Goal: Transaction & Acquisition: Purchase product/service

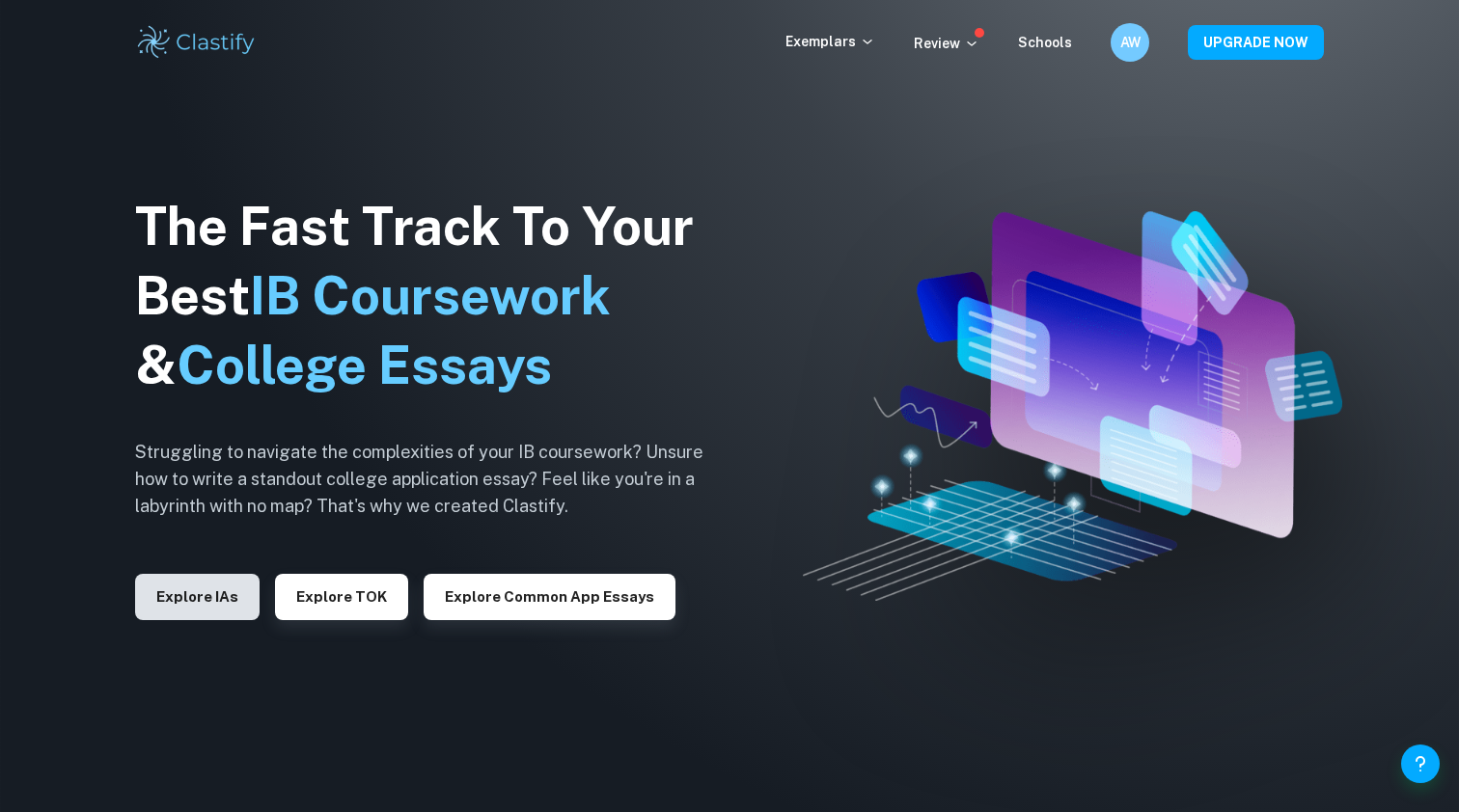
click at [195, 588] on button "Explore IAs" at bounding box center [198, 596] width 125 height 46
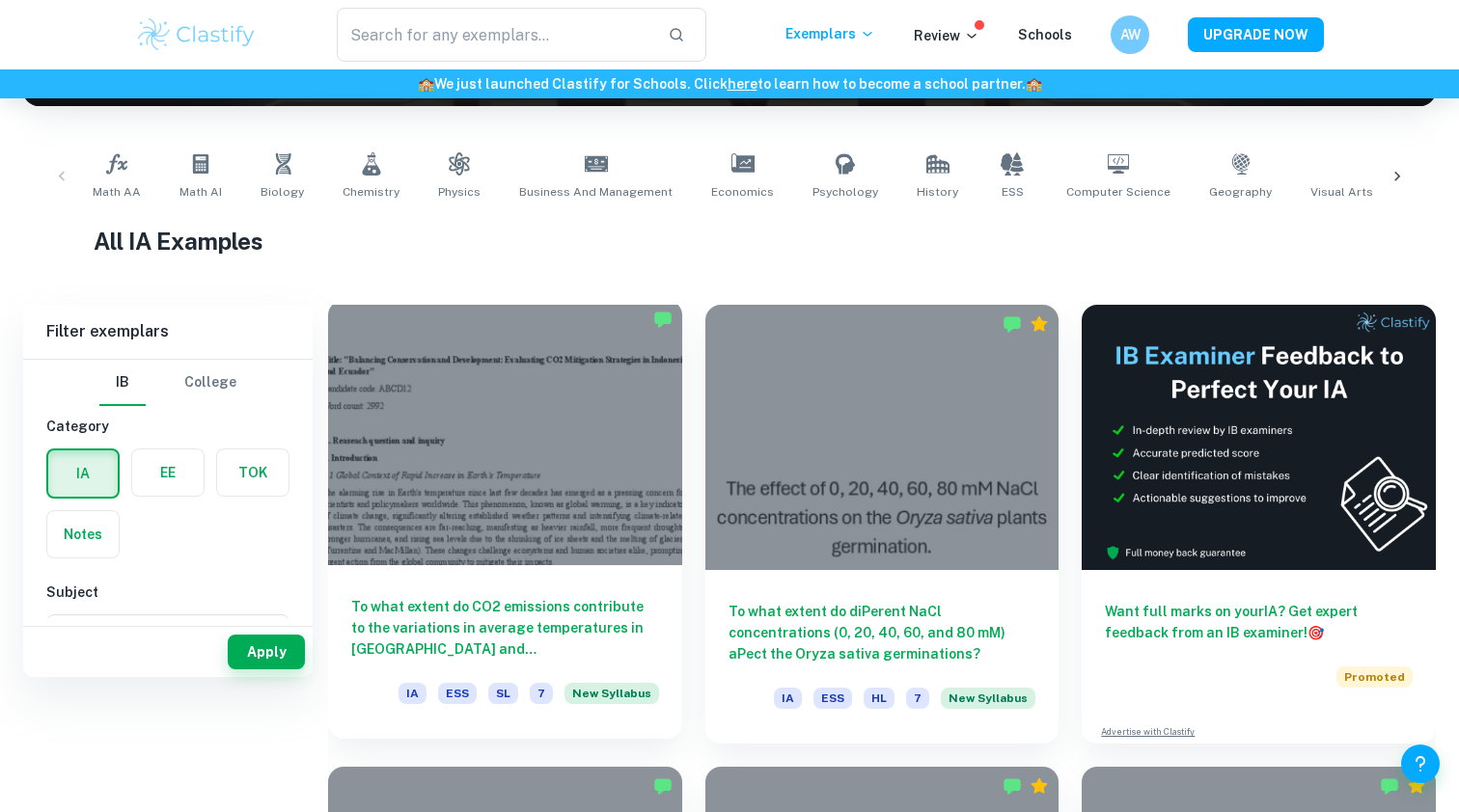
scroll to position [6, 0]
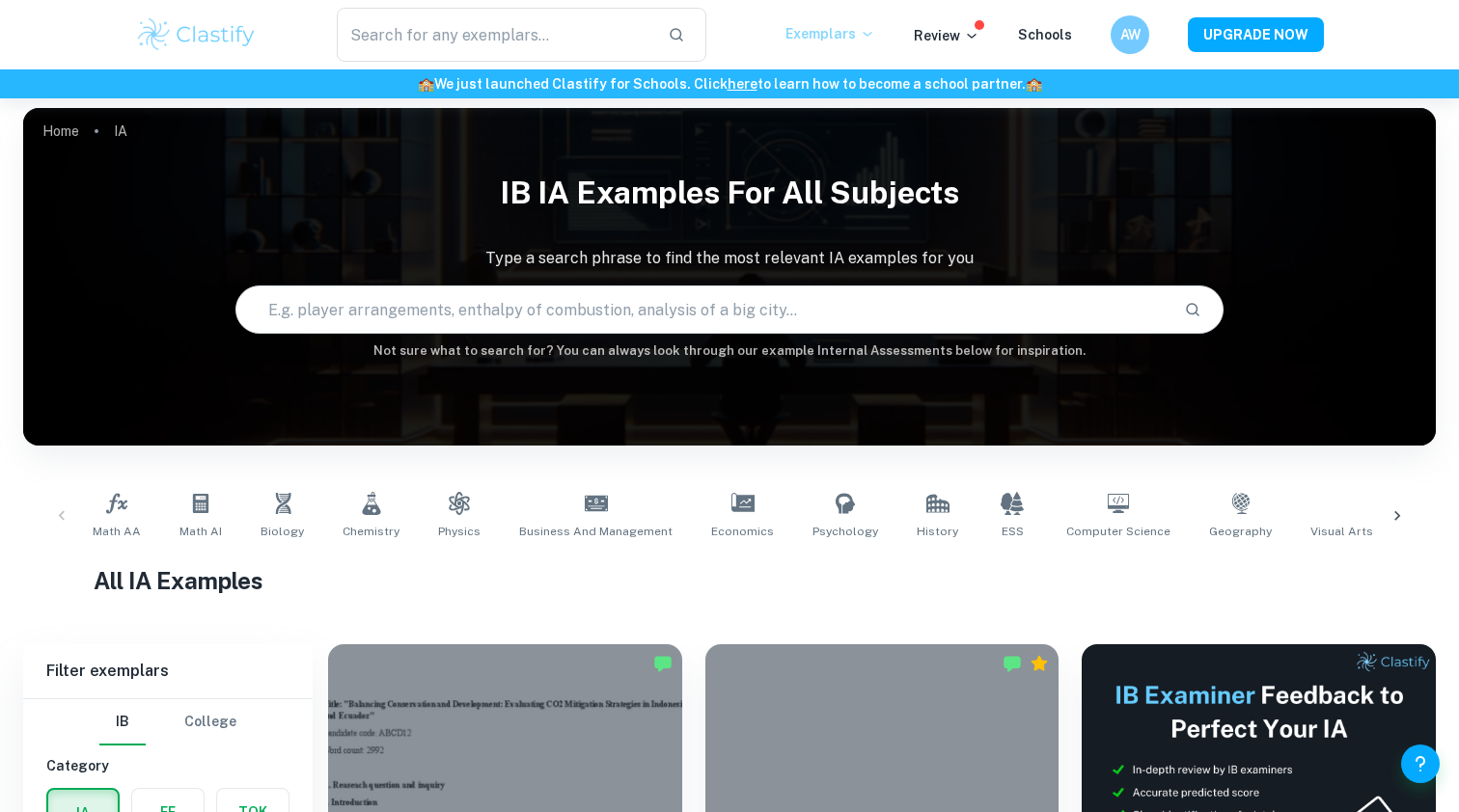
click at [844, 37] on p "Exemplars" at bounding box center [830, 33] width 90 height 21
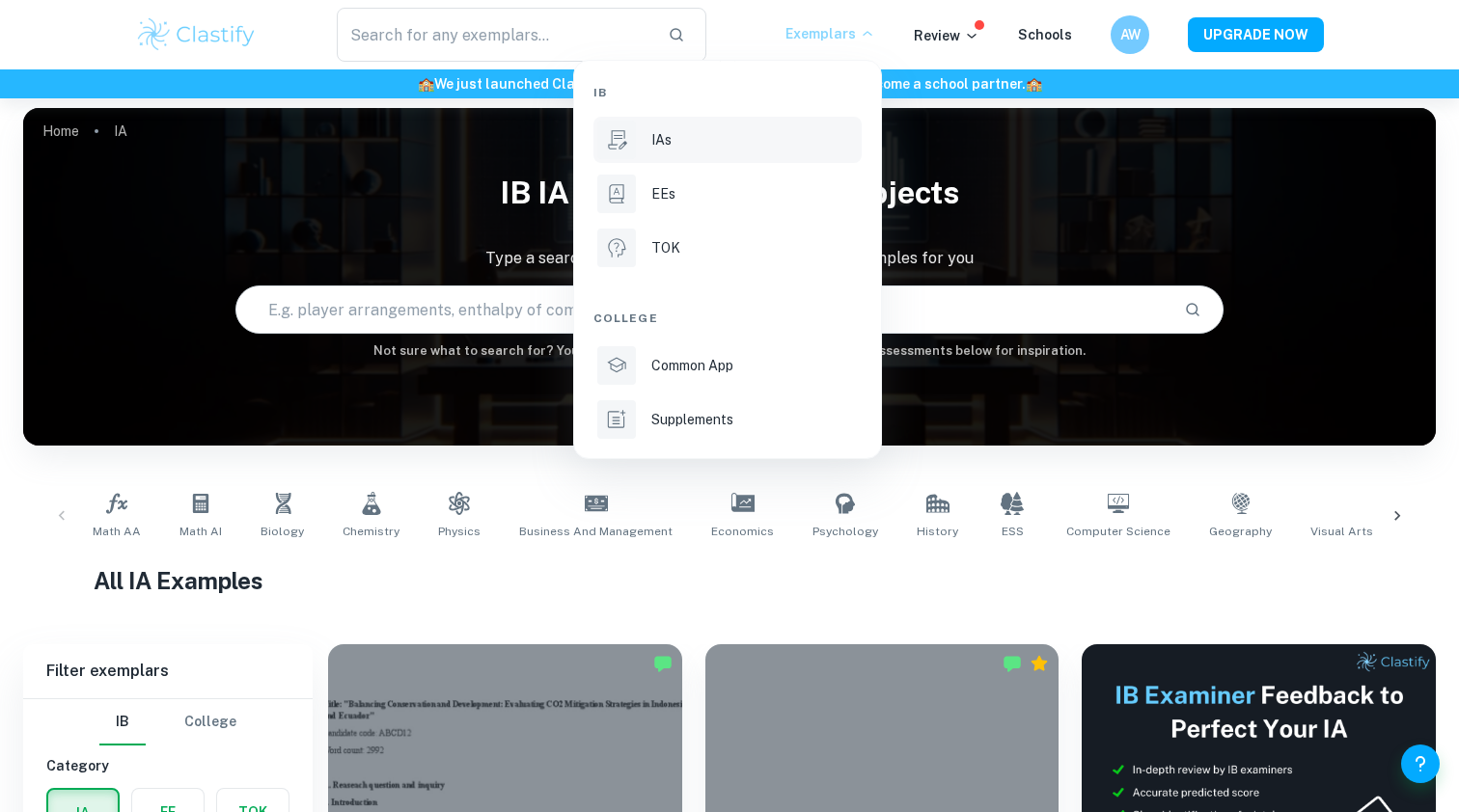
click at [698, 146] on div "IAs" at bounding box center [754, 139] width 207 height 21
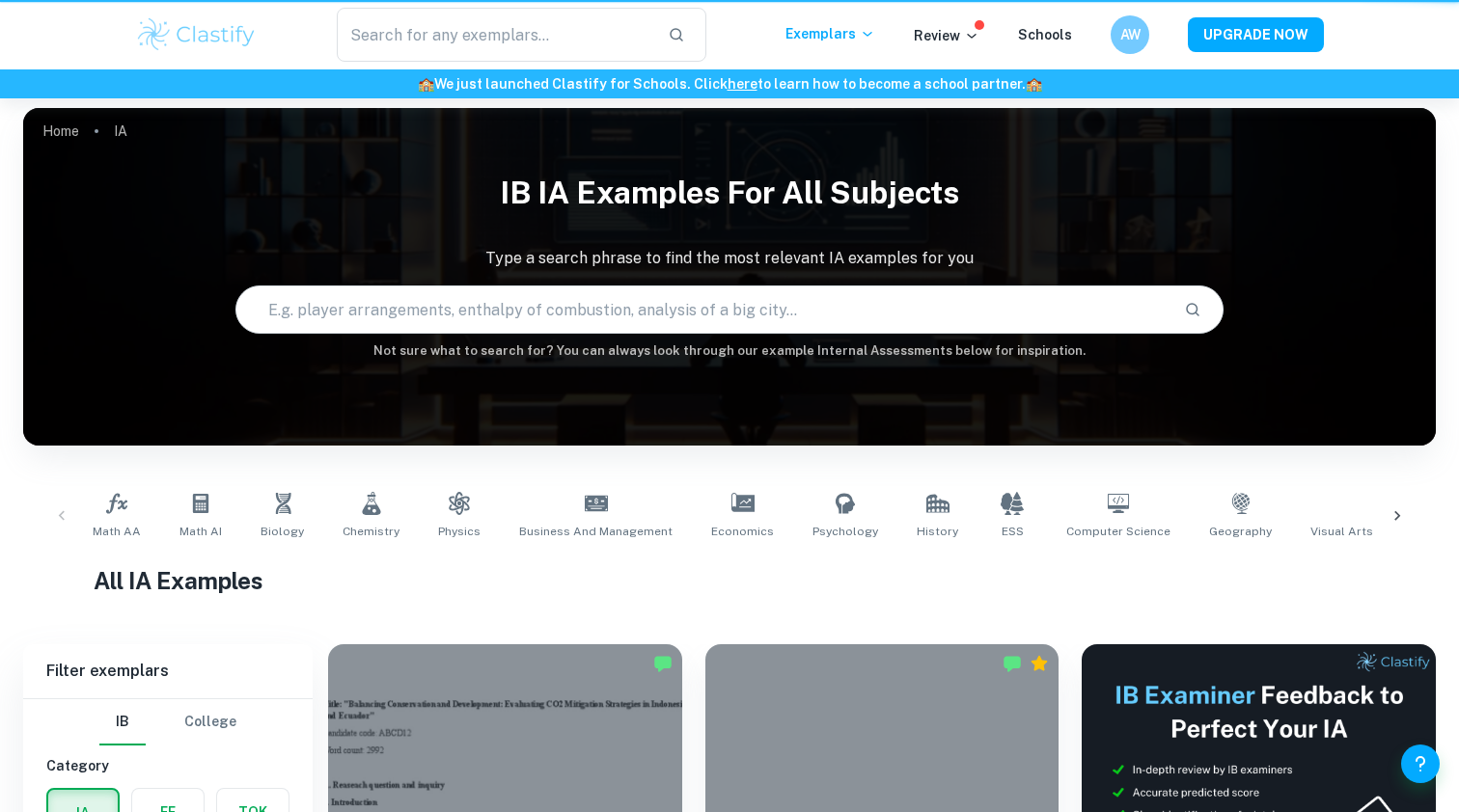
scroll to position [0, 0]
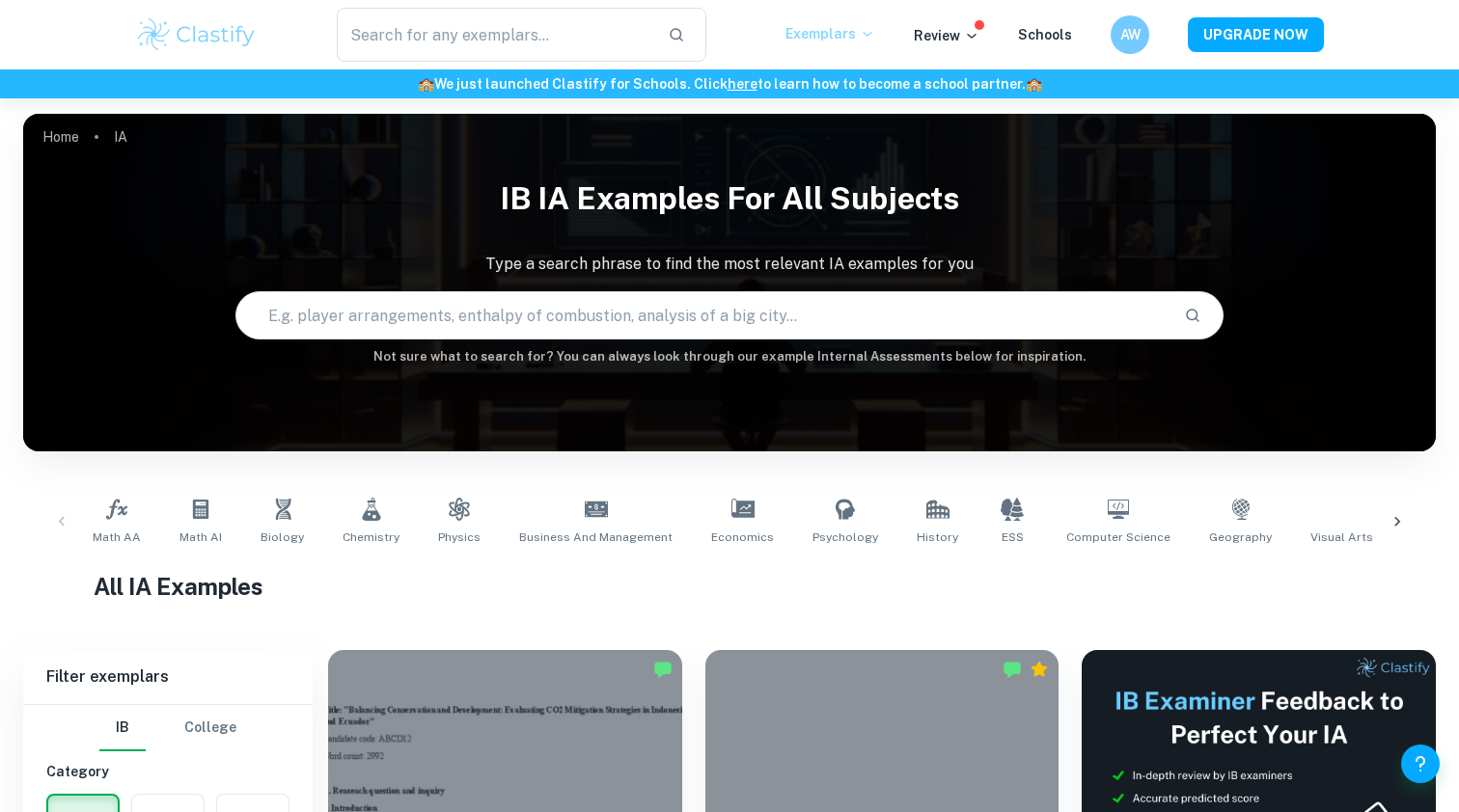
click at [875, 25] on p "Exemplars" at bounding box center [830, 33] width 90 height 21
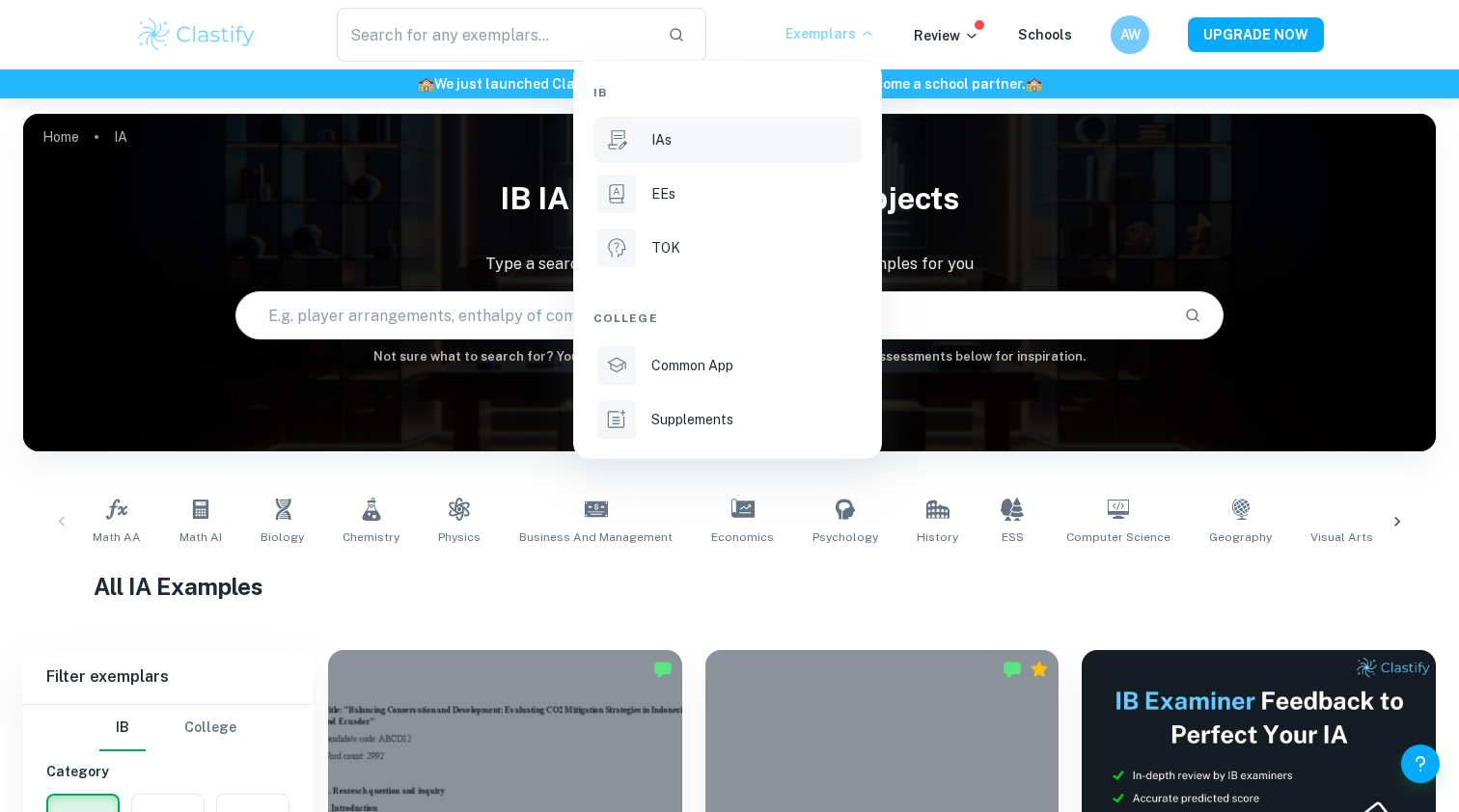
click at [954, 36] on div at bounding box center [729, 406] width 1459 height 812
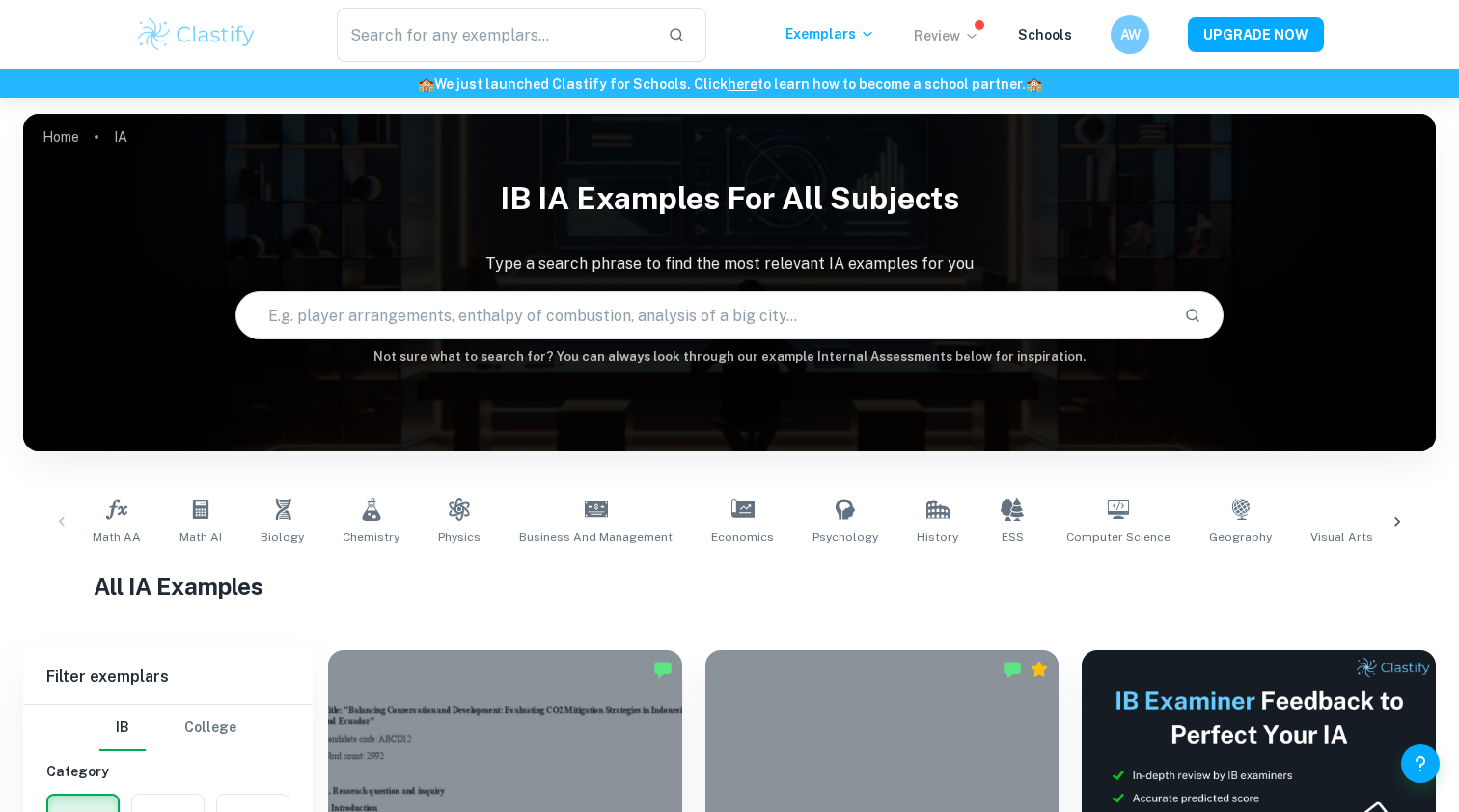
click at [960, 43] on p "Review" at bounding box center [947, 35] width 65 height 21
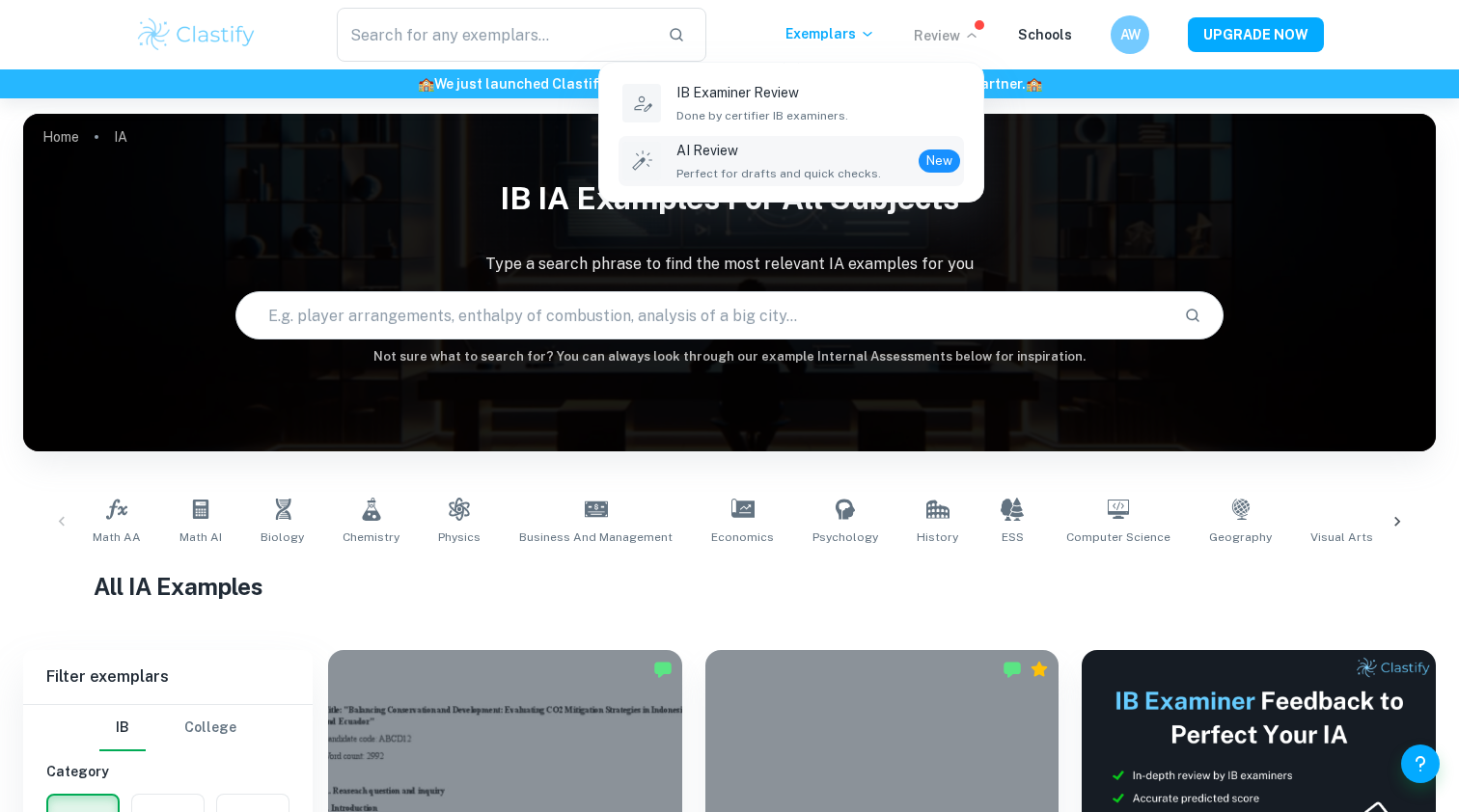
click at [864, 151] on p "AI Review" at bounding box center [778, 149] width 205 height 21
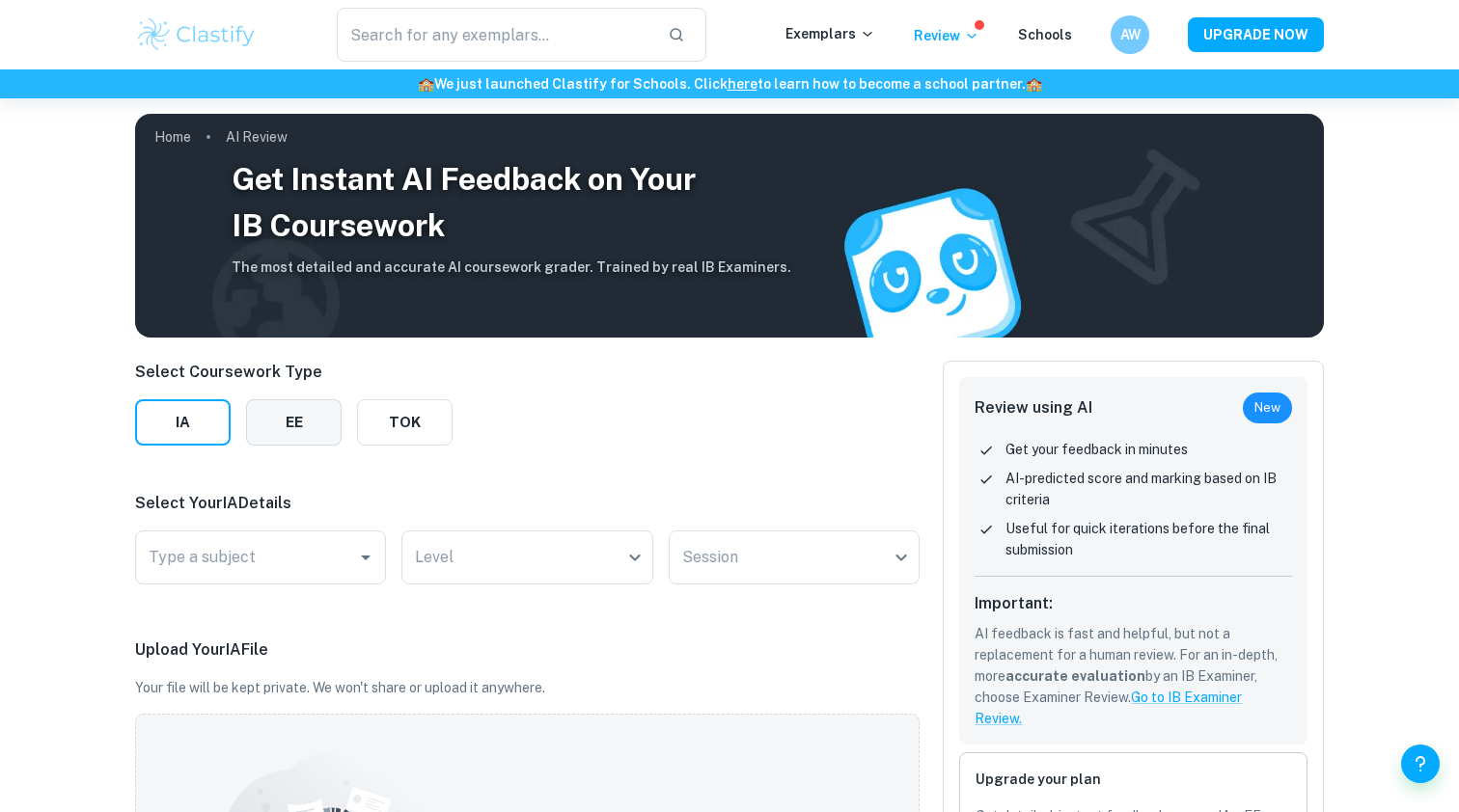
click at [320, 431] on button "EE" at bounding box center [294, 422] width 96 height 46
click at [324, 551] on input "Type a subject" at bounding box center [313, 557] width 338 height 37
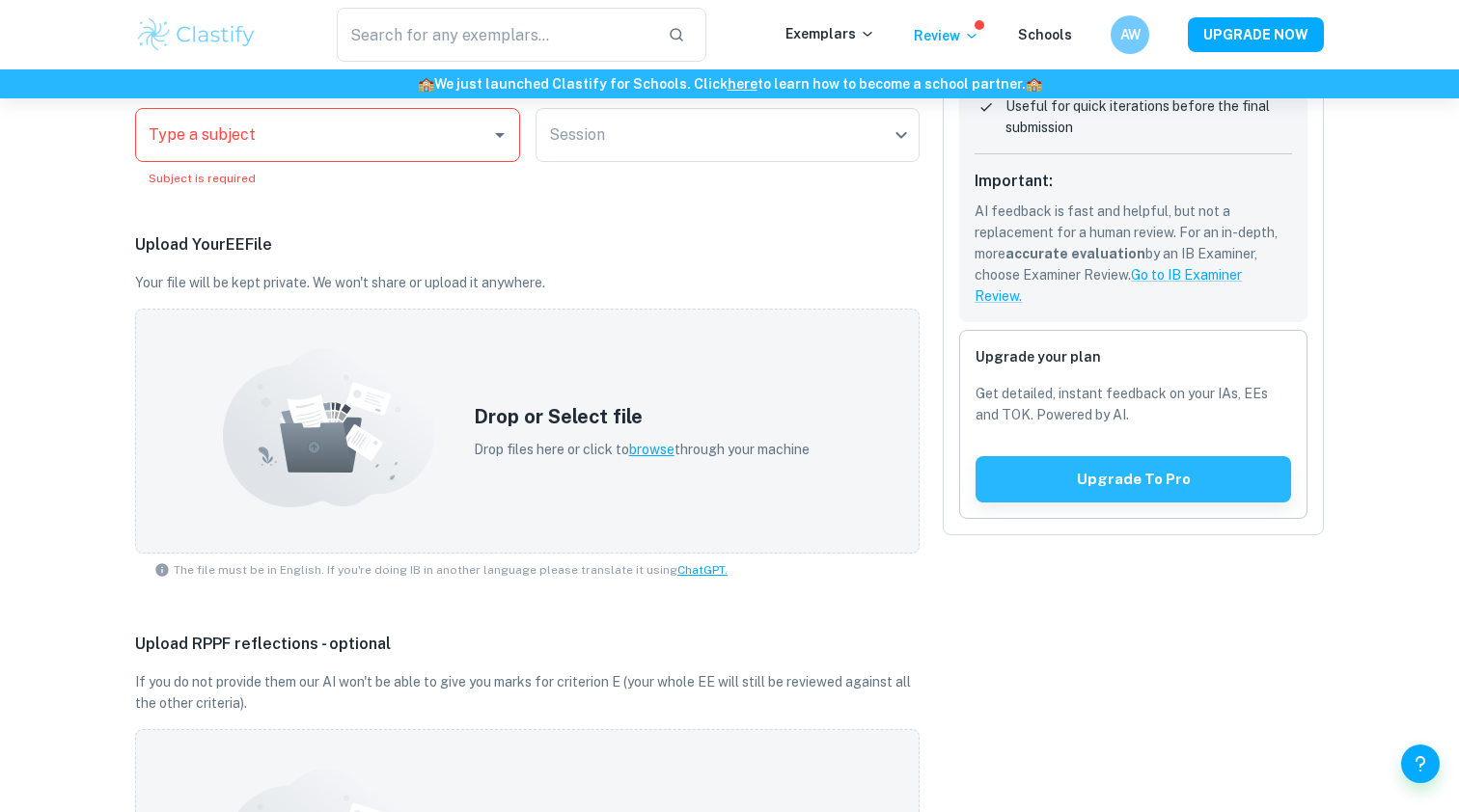
click at [71, 435] on div "Get Instant AI Feedback on Your IB Coursework The most detailed and accurate AI…" at bounding box center [729, 491] width 1459 height 1630
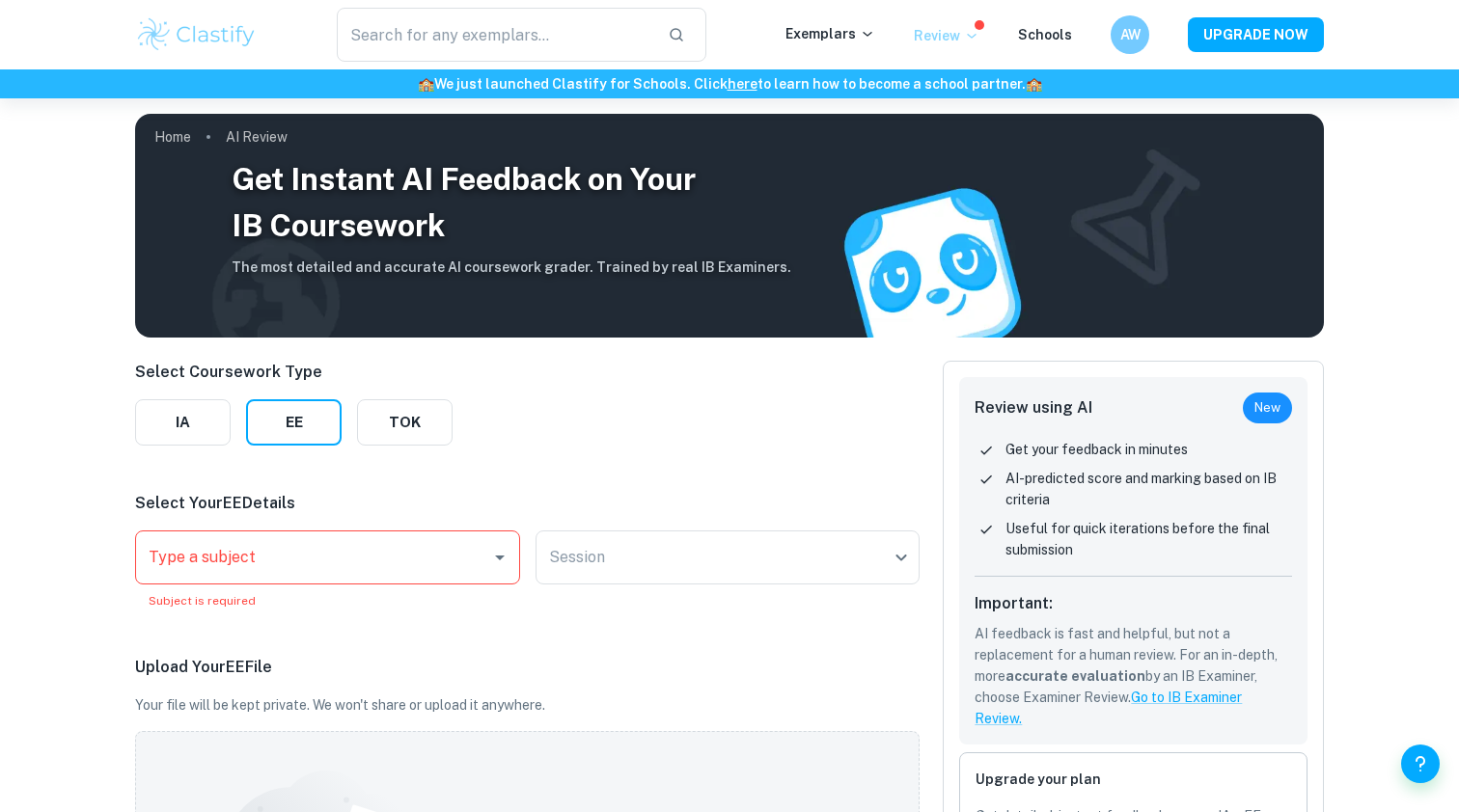
click at [944, 42] on p "Review" at bounding box center [947, 35] width 65 height 21
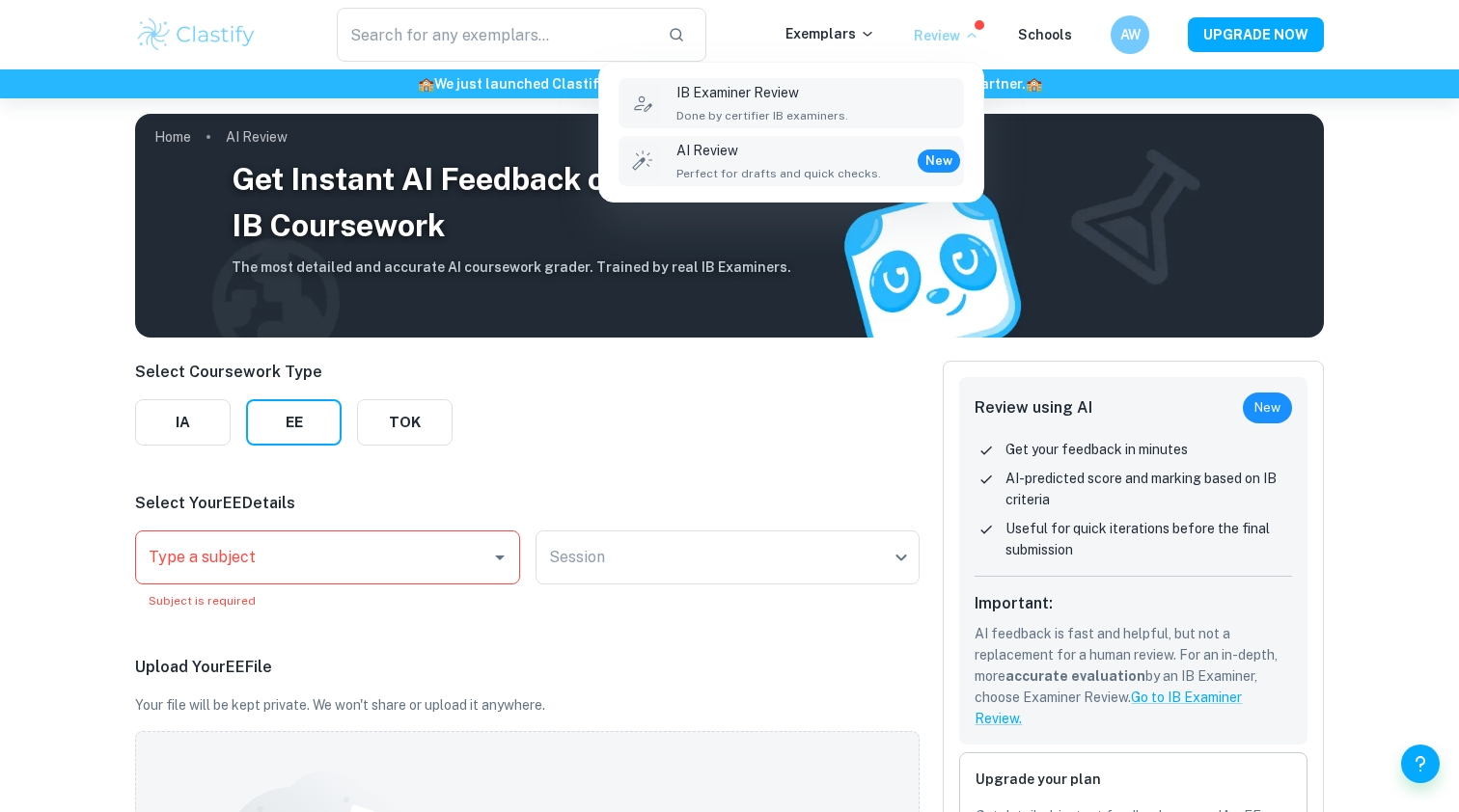
click at [911, 108] on div "IB Examiner Review Done by certifier IB examiners." at bounding box center [818, 103] width 284 height 43
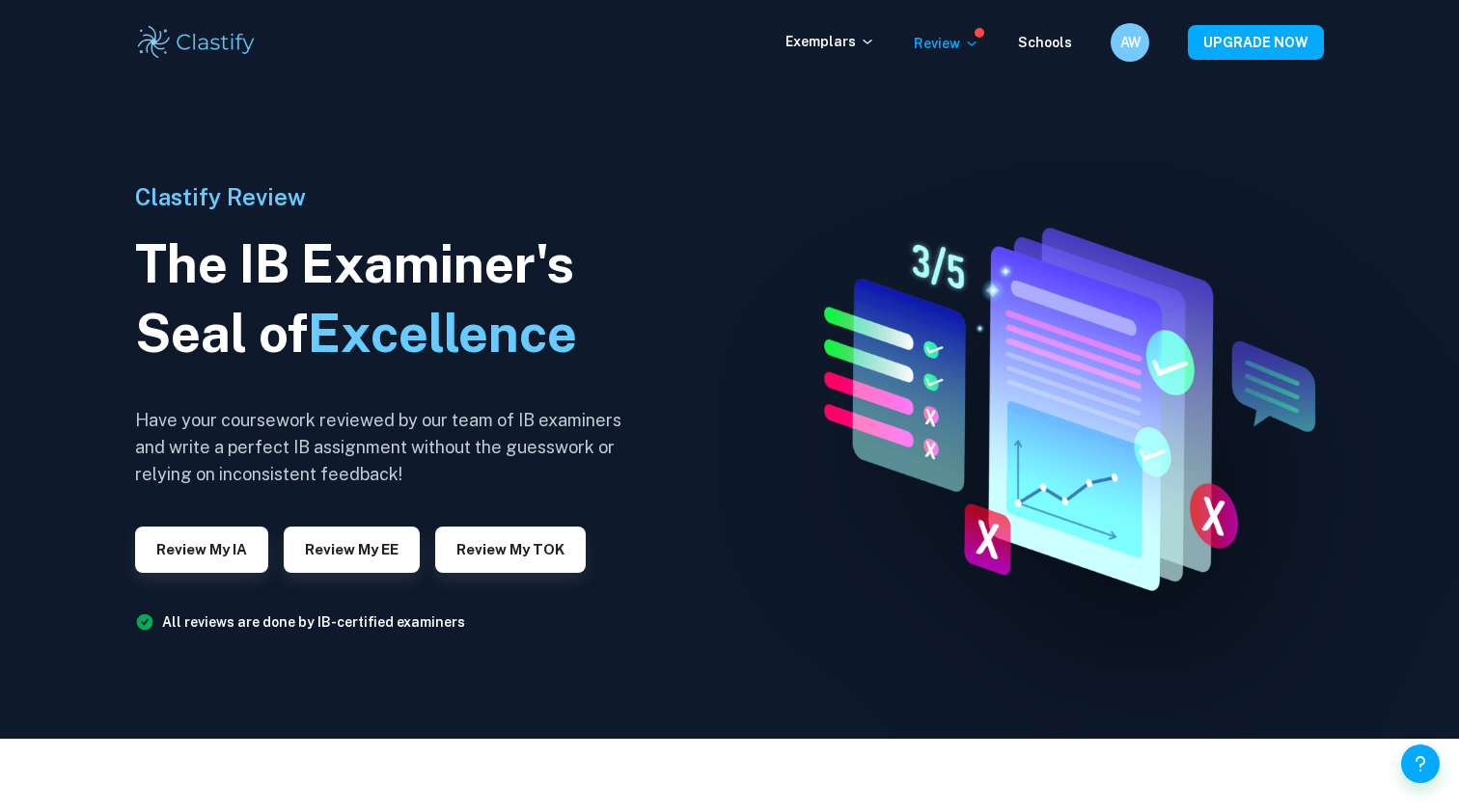
scroll to position [113, 0]
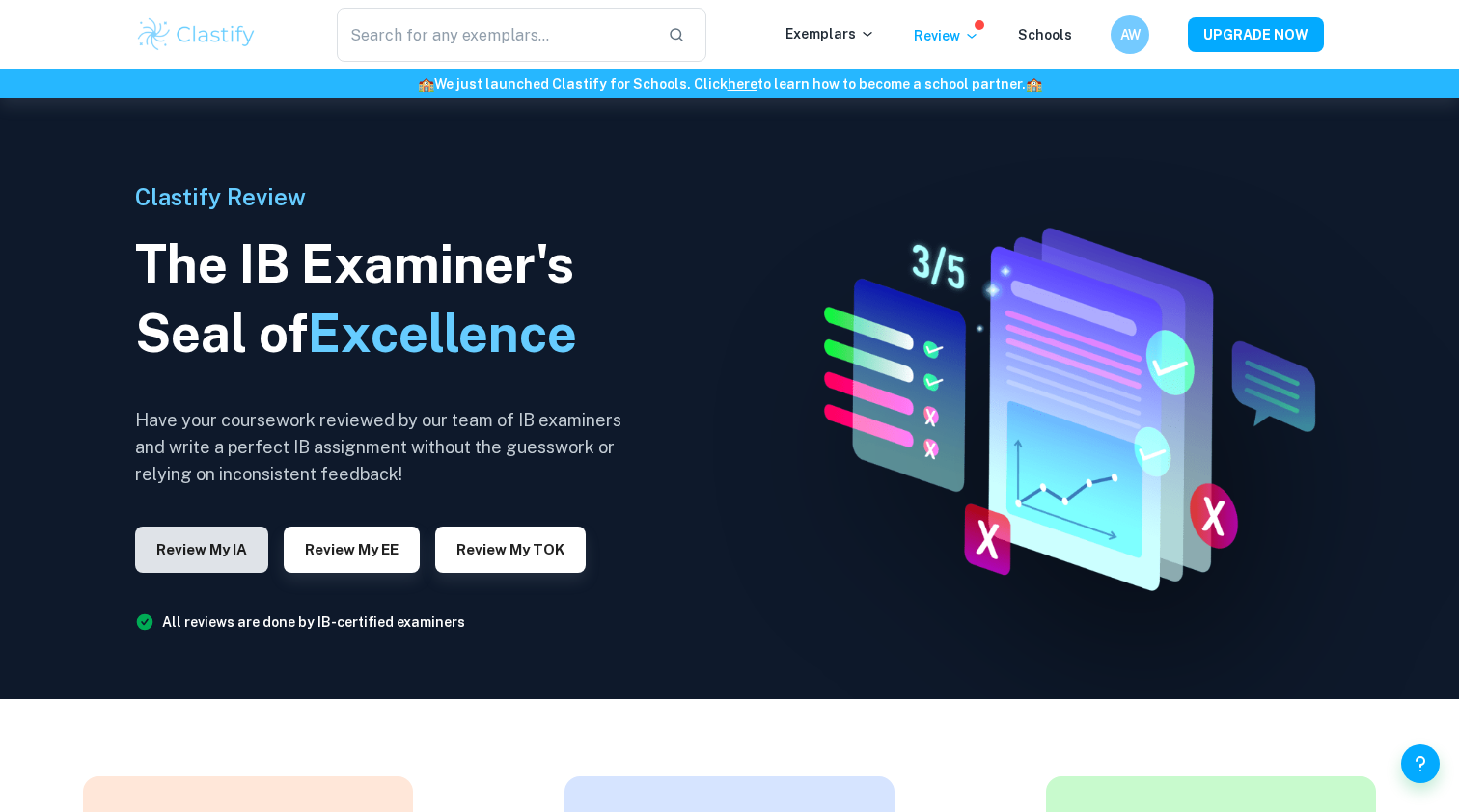
click at [253, 562] on button "Review my IA" at bounding box center [202, 550] width 134 height 46
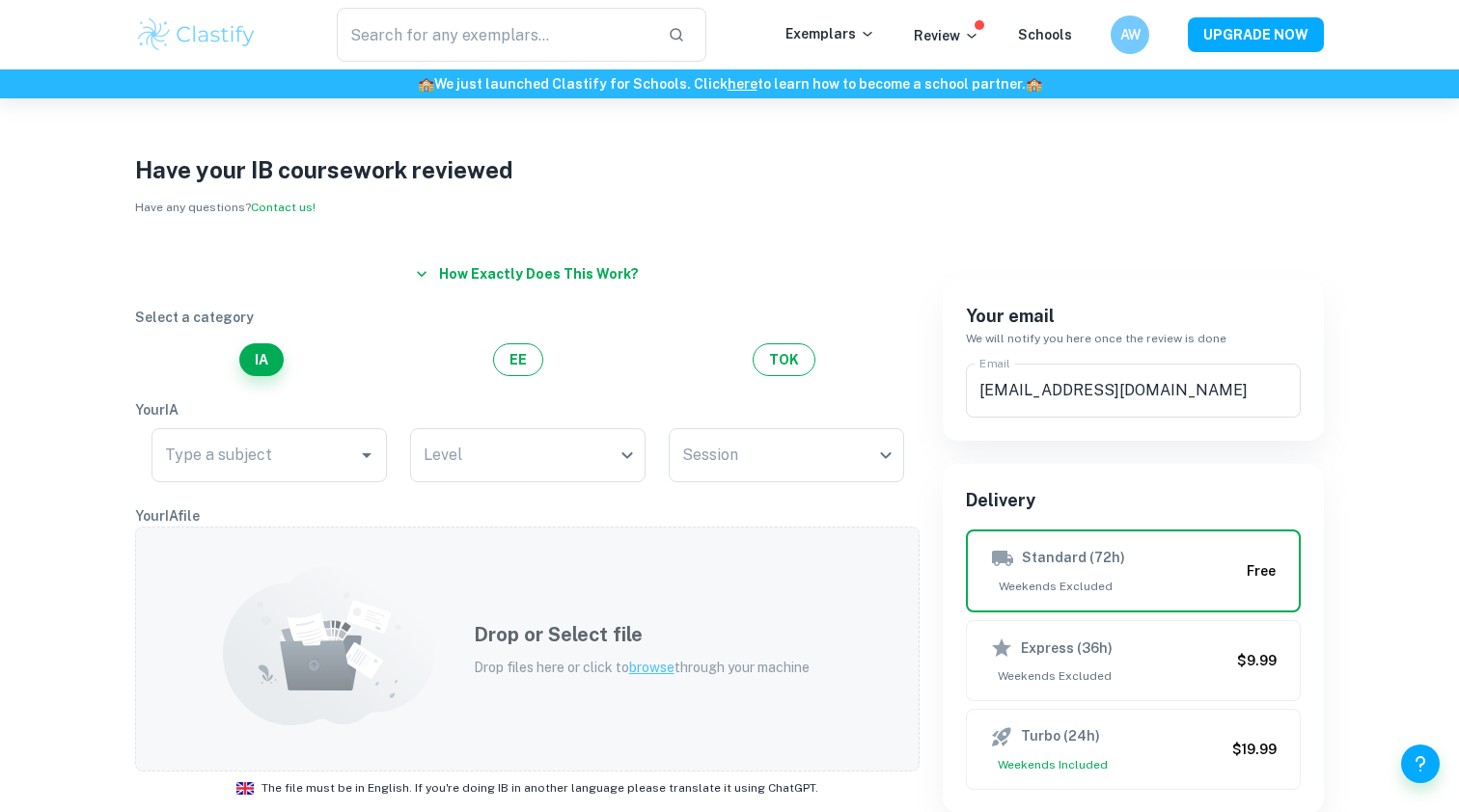
scroll to position [13, 0]
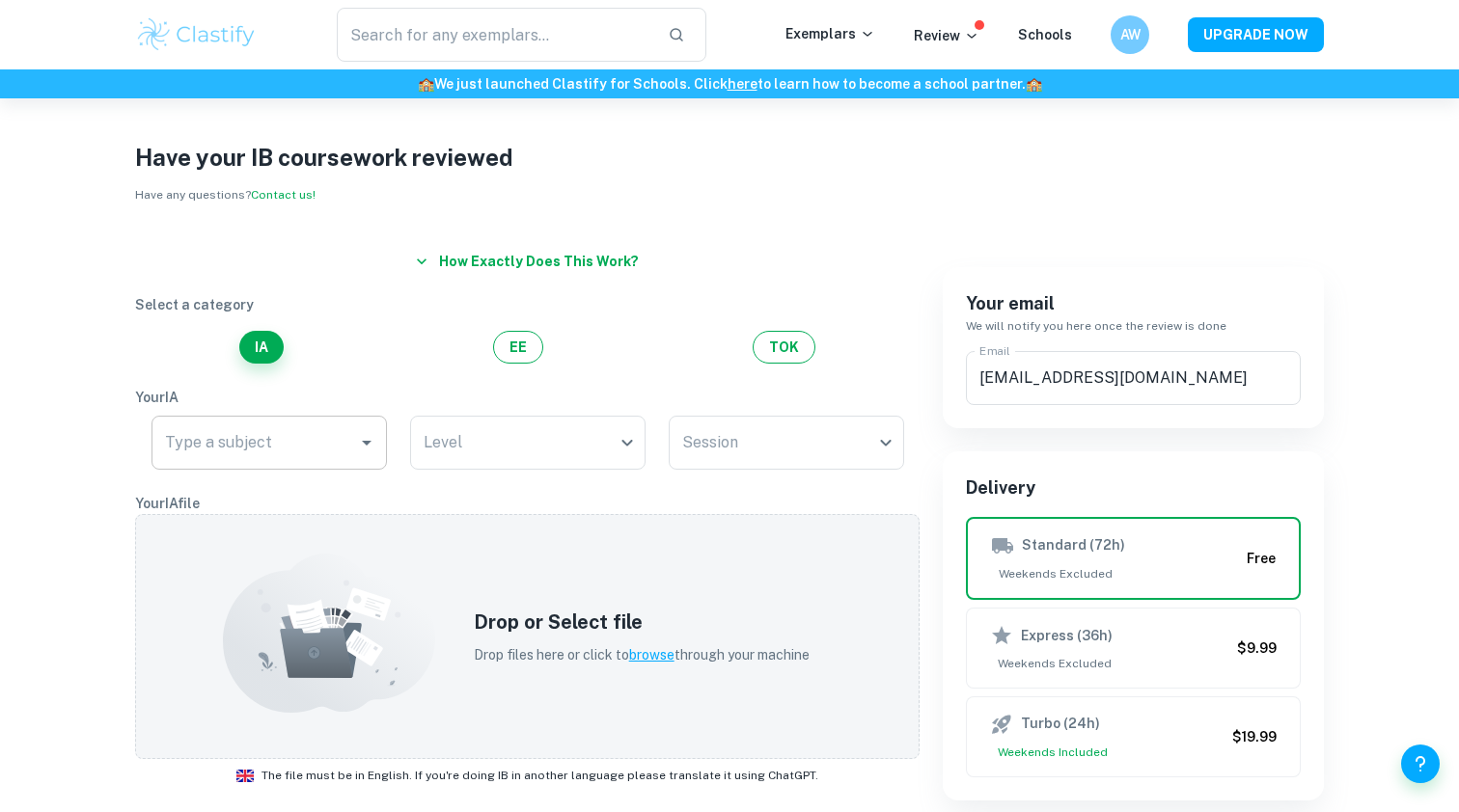
click at [339, 431] on input "Type a subject" at bounding box center [254, 442] width 189 height 37
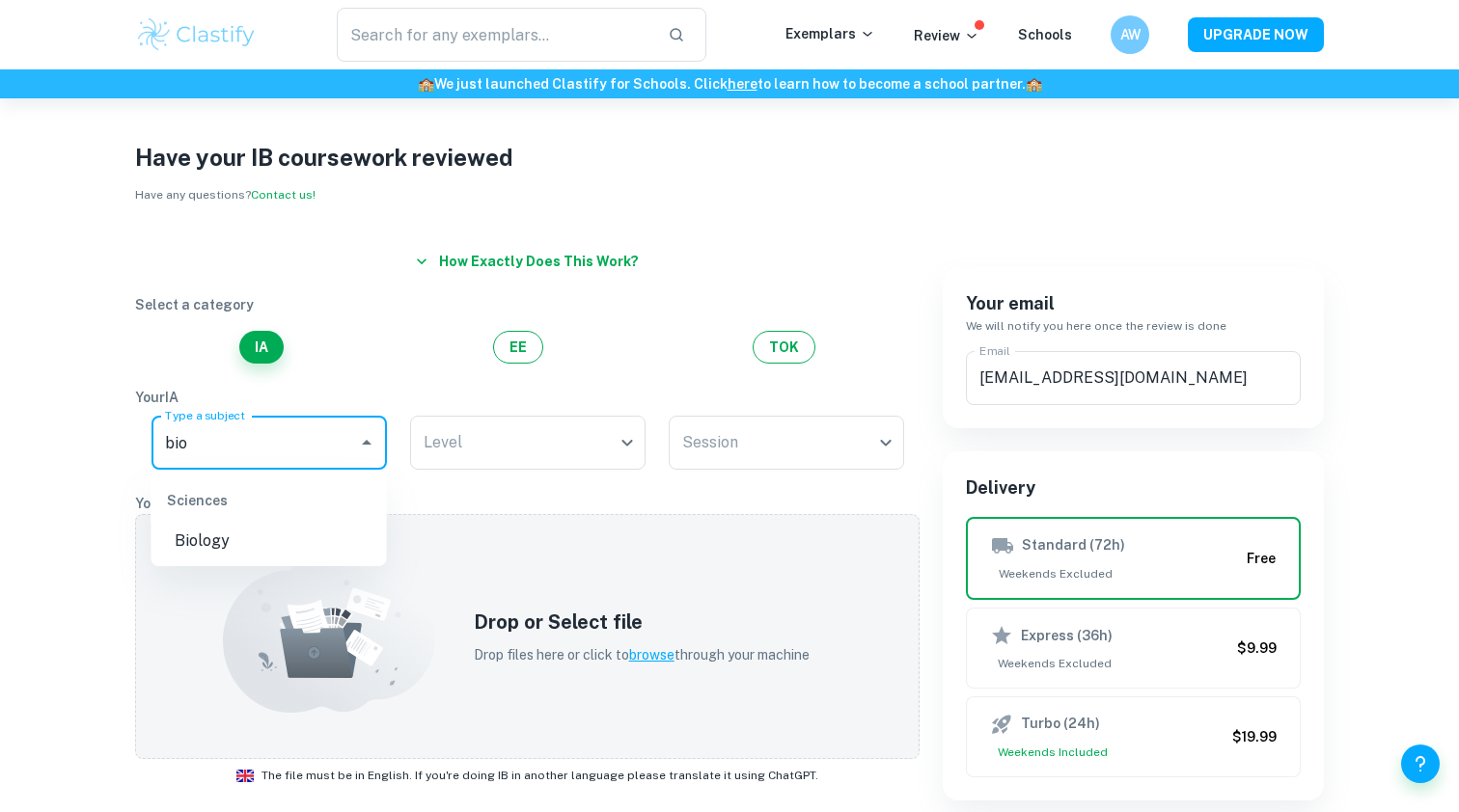
click at [331, 548] on li "Biology" at bounding box center [269, 541] width 235 height 35
type input "Biology"
click at [491, 481] on div "How exactly does this work? Select a category IA EE TOK Your IA Type a subject …" at bounding box center [515, 809] width 807 height 1177
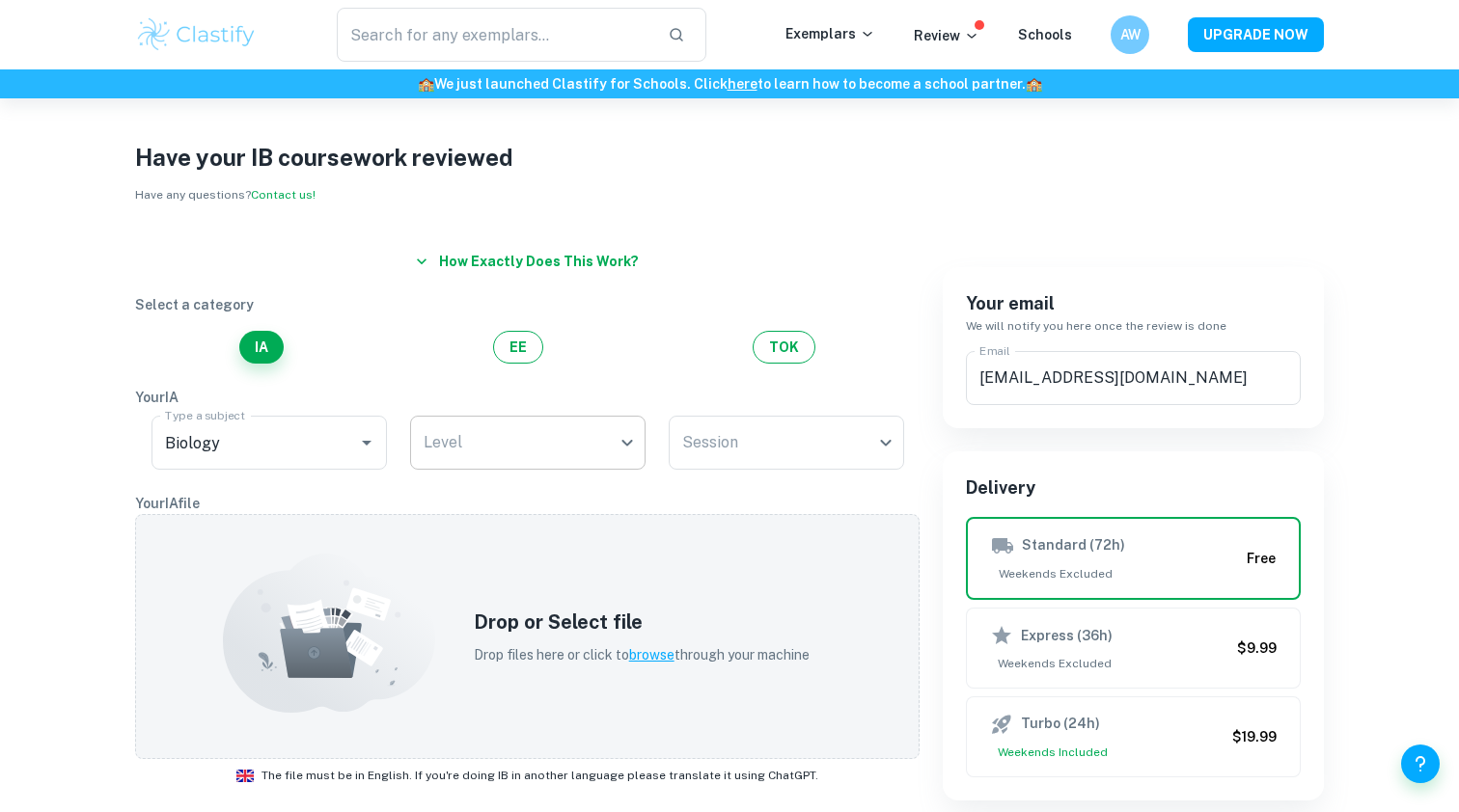
click at [490, 464] on body "We value your privacy We use cookies to enhance your browsing experience, serve…" at bounding box center [729, 492] width 1459 height 812
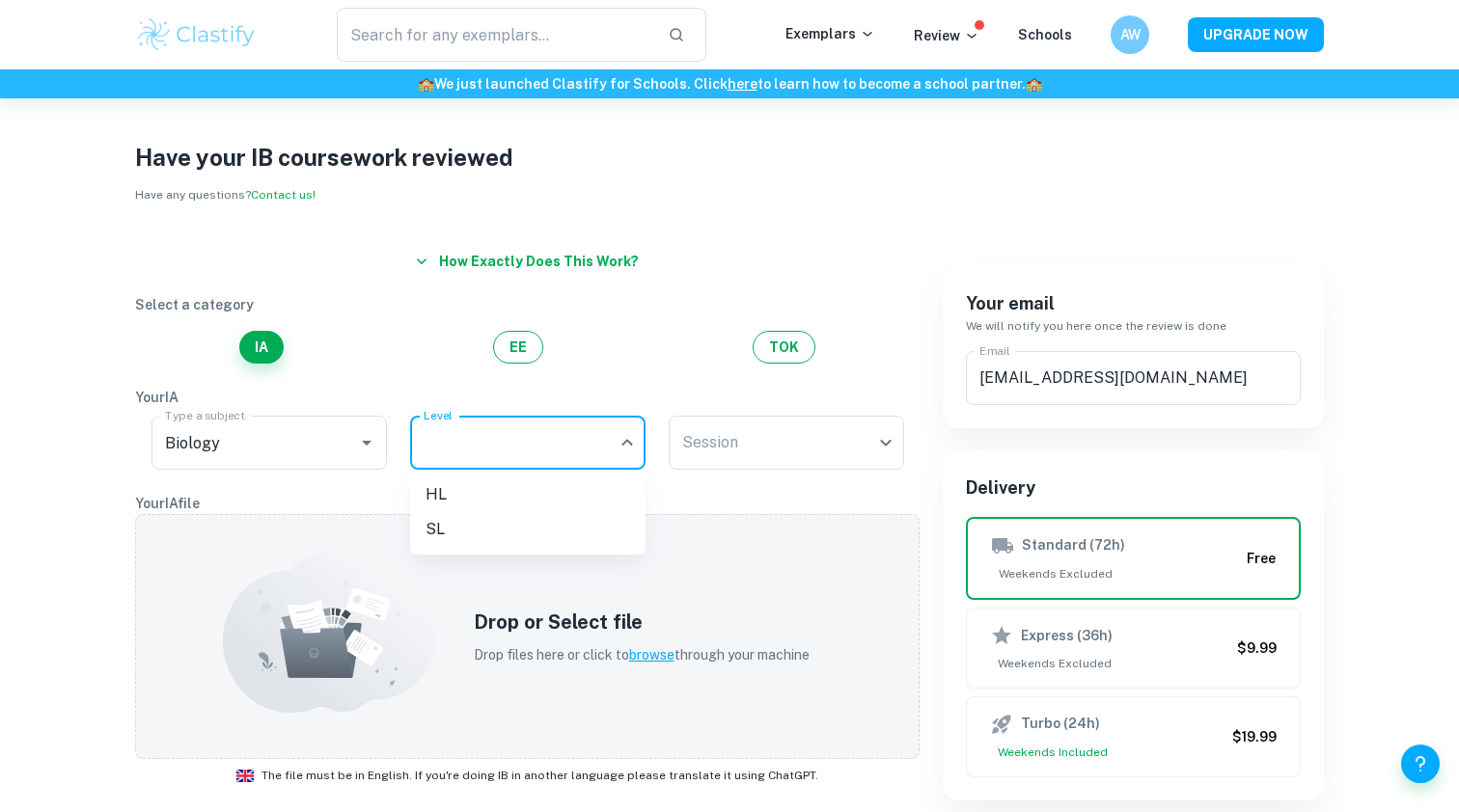
click at [514, 490] on li "HL" at bounding box center [528, 495] width 235 height 35
type input "HL"
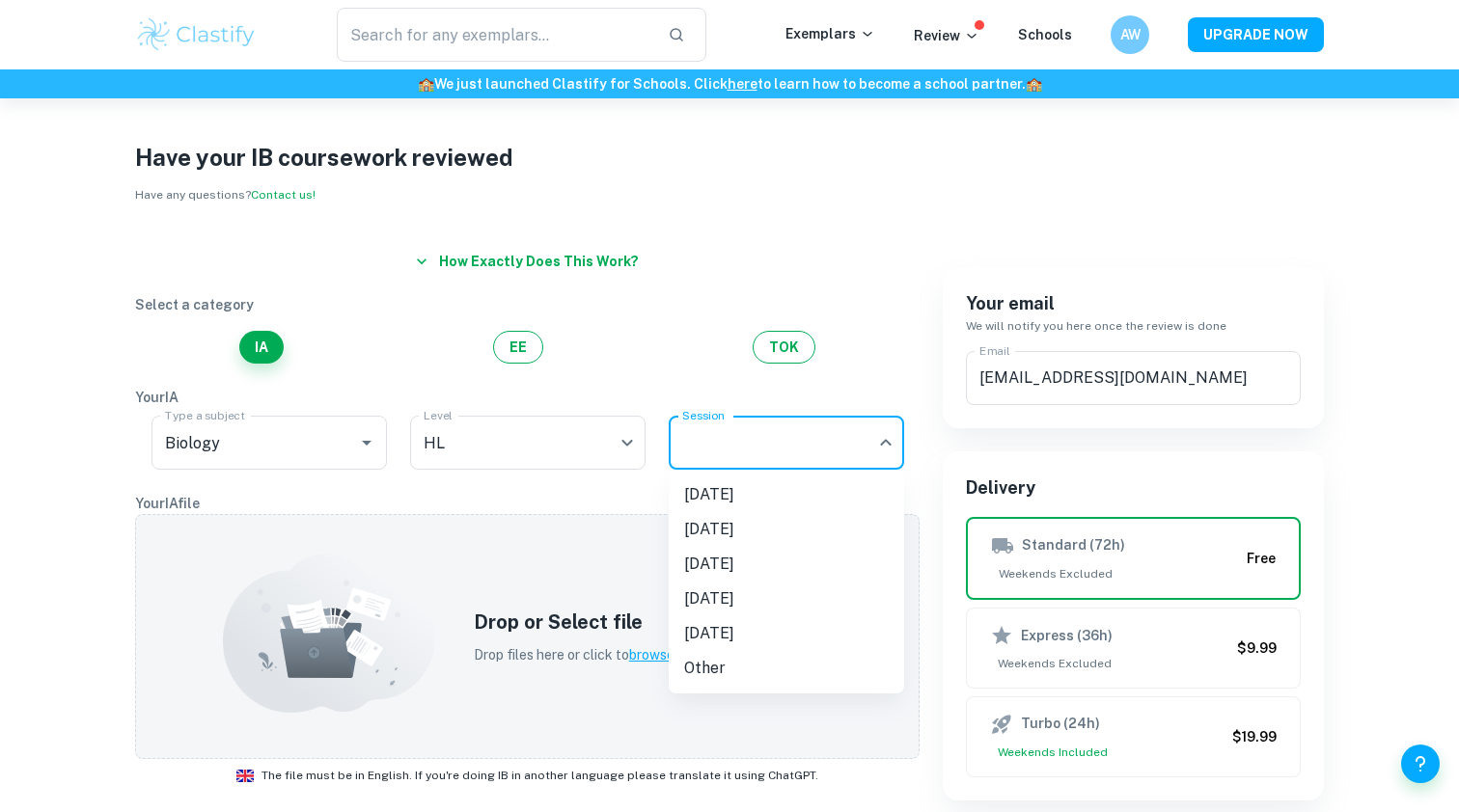
click at [726, 462] on body "We value your privacy We use cookies to enhance your browsing experience, serve…" at bounding box center [729, 492] width 1459 height 812
click at [775, 494] on li "[DATE]" at bounding box center [786, 495] width 235 height 35
type input "M25"
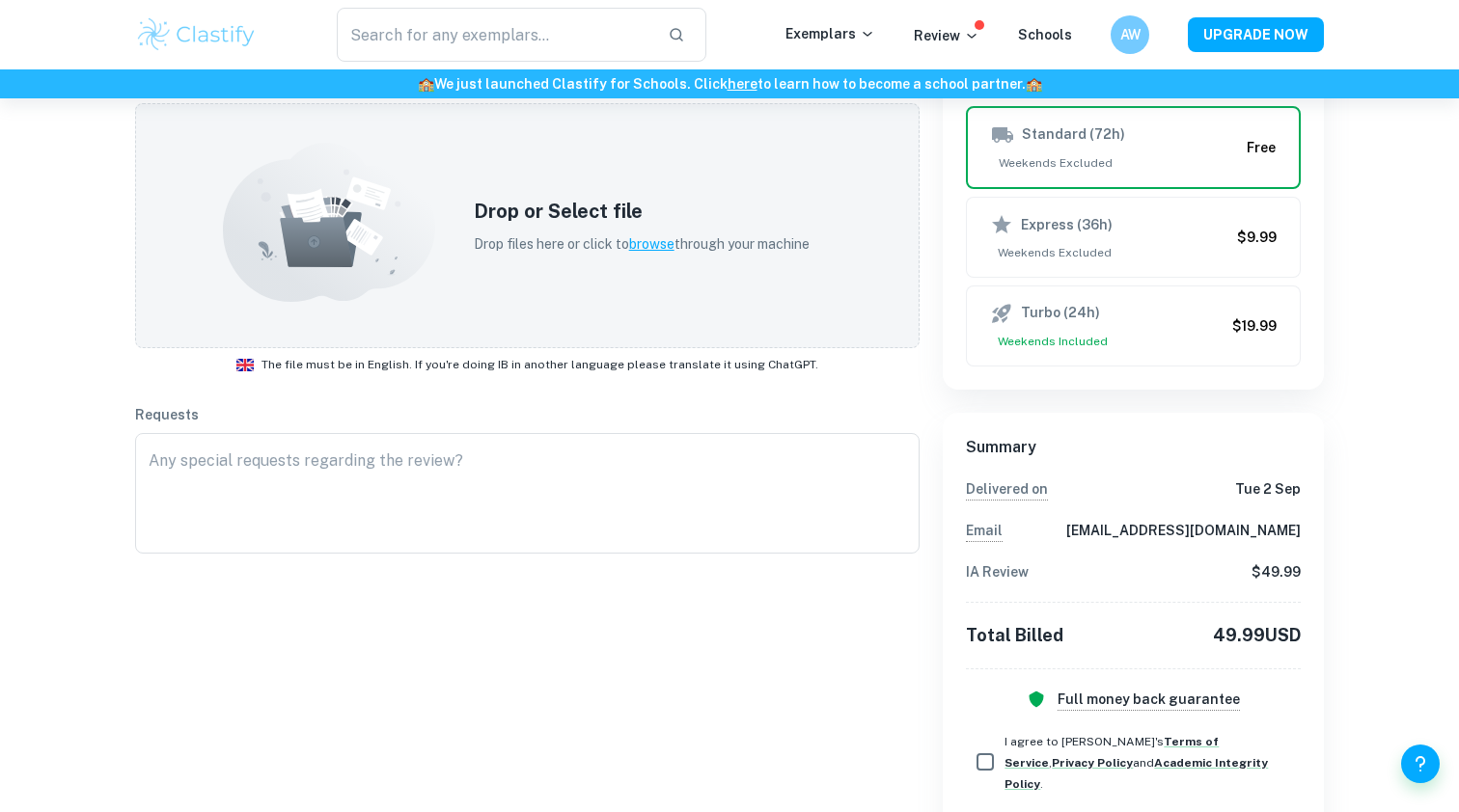
scroll to position [425, 0]
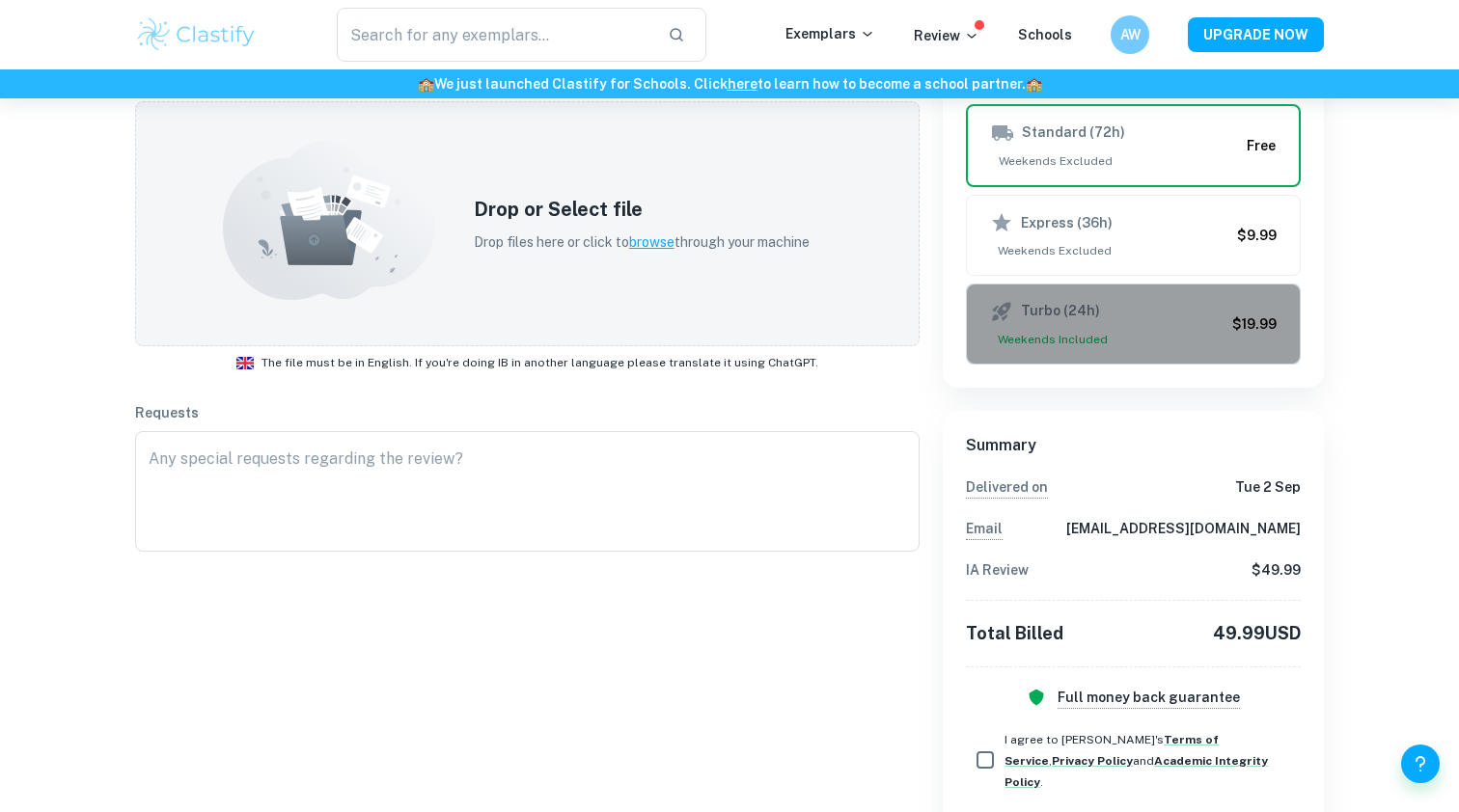
click at [1122, 311] on div "Turbo (24h)" at bounding box center [1107, 311] width 234 height 23
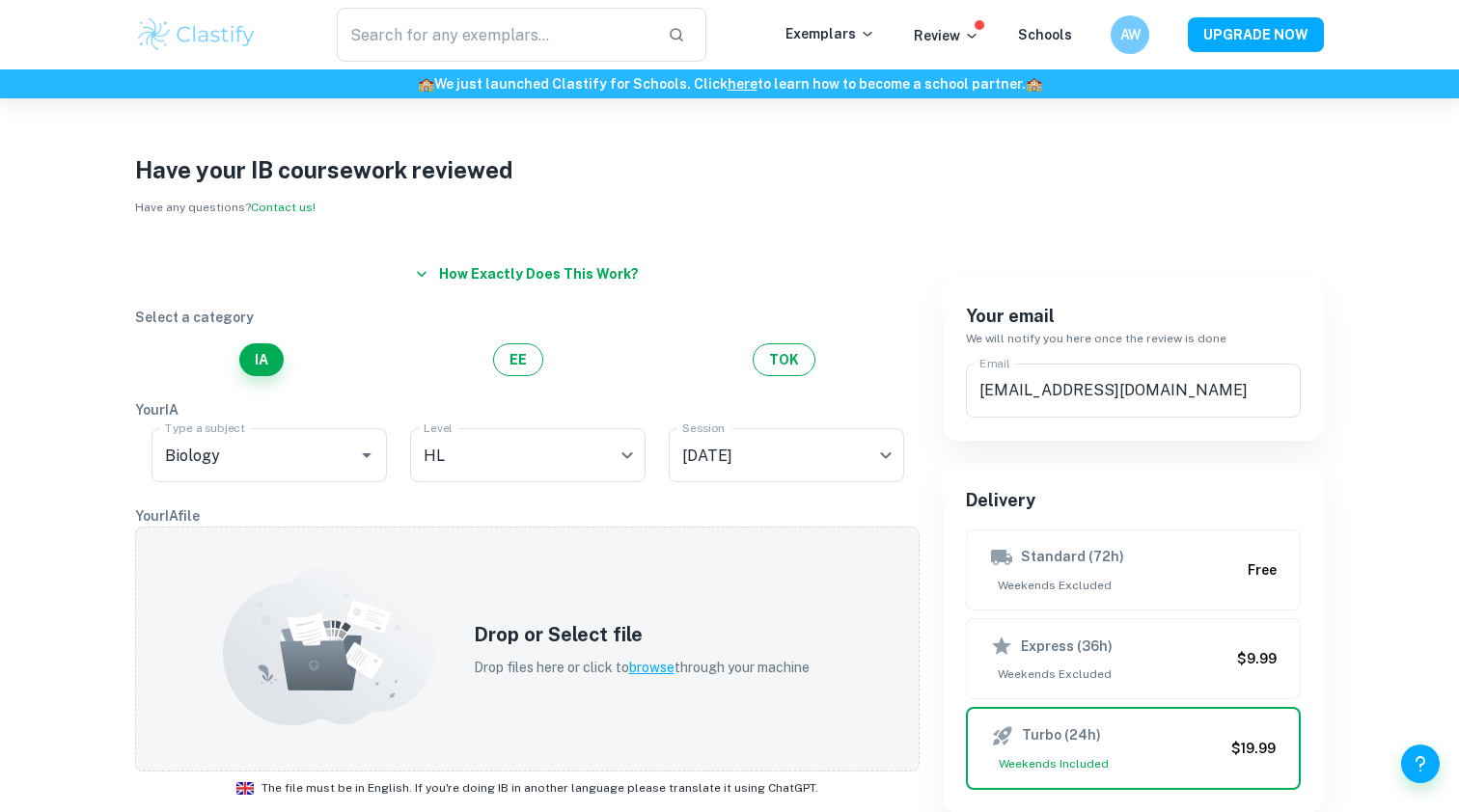
scroll to position [0, 0]
click at [1366, 297] on div "Have your IB coursework reviewed Have any questions? Contact us! How exactly do…" at bounding box center [729, 785] width 1459 height 1376
